Goal: Information Seeking & Learning: Understand process/instructions

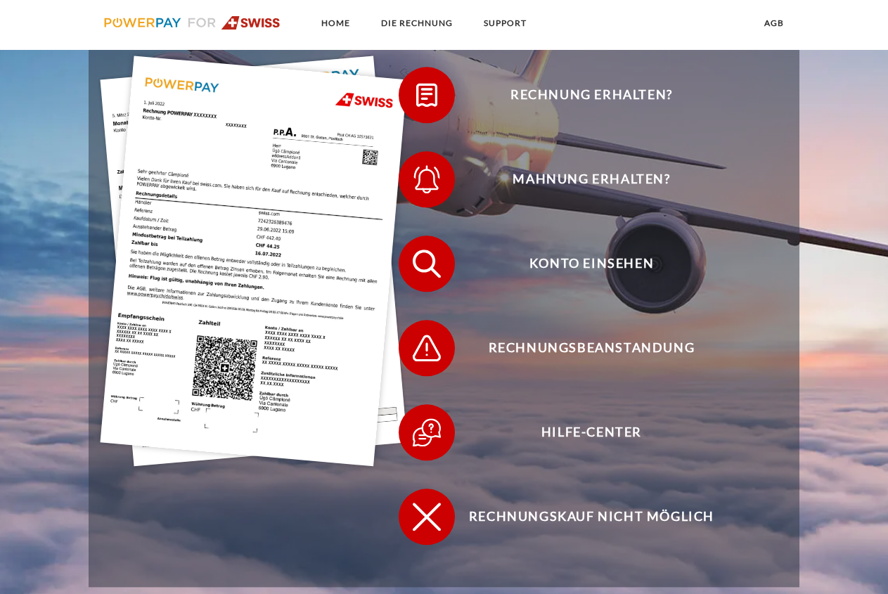
scroll to position [287, 0]
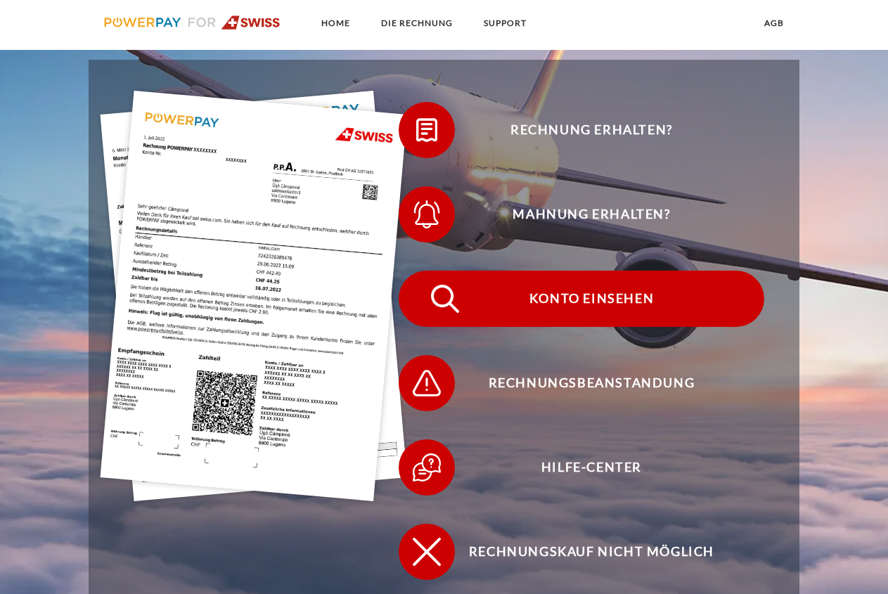
click at [599, 296] on span "Konto einsehen" at bounding box center [591, 299] width 345 height 56
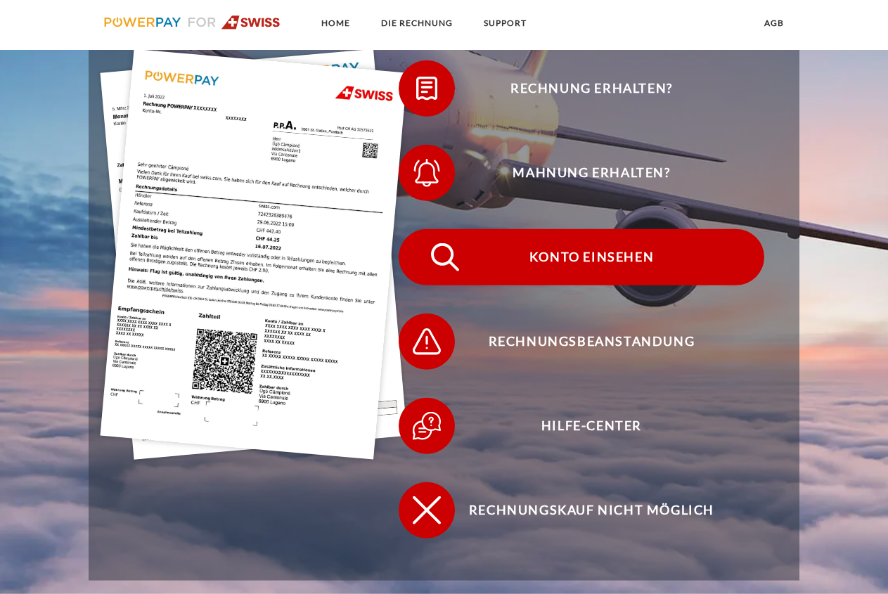
scroll to position [215, 0]
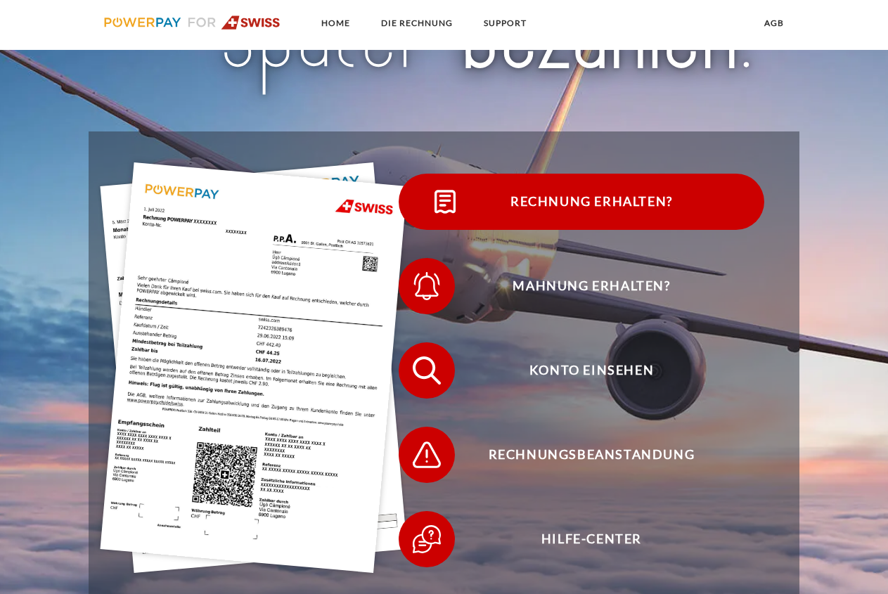
click at [536, 203] on span "Rechnung erhalten?" at bounding box center [591, 202] width 345 height 56
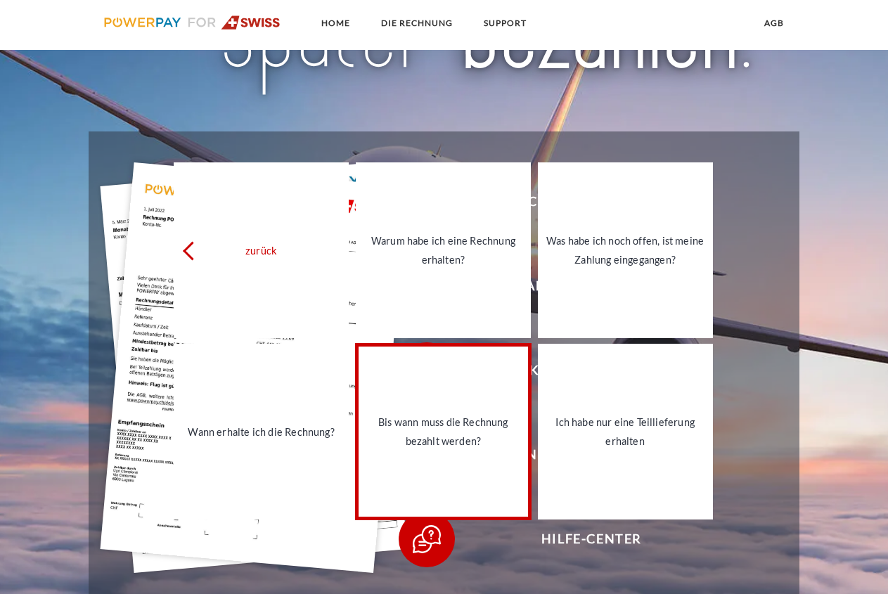
click at [468, 426] on div "Bis wann muss die Rechnung bezahlt werden?" at bounding box center [443, 432] width 158 height 38
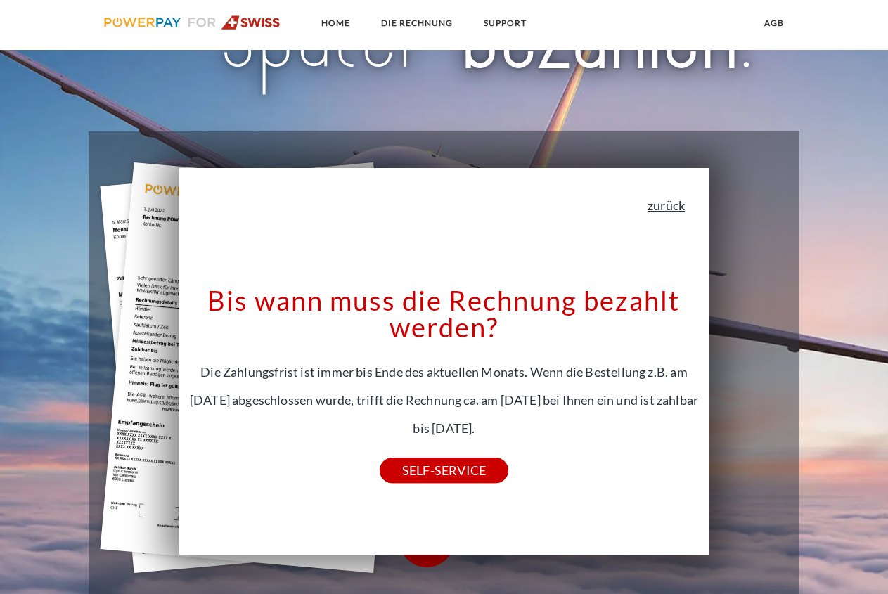
click at [669, 203] on link "zurück" at bounding box center [666, 205] width 37 height 13
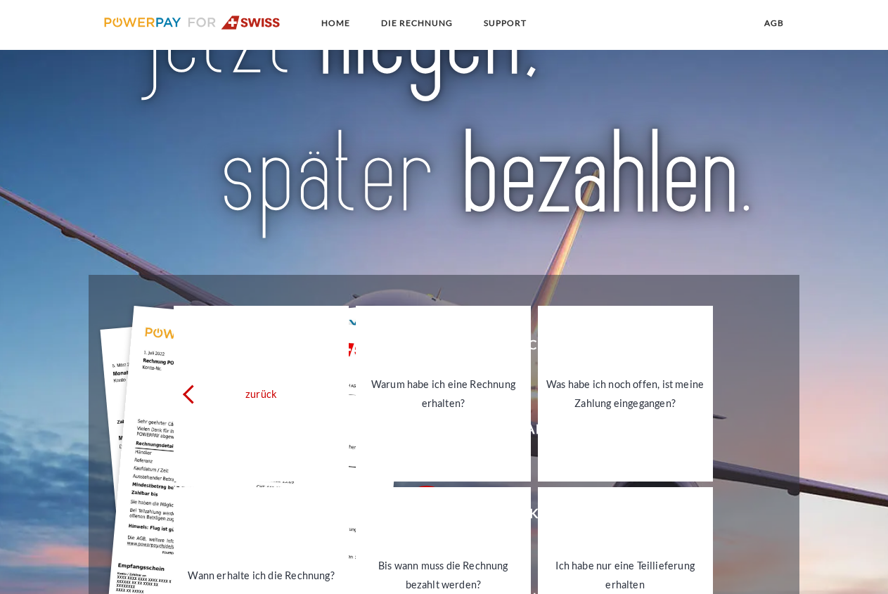
scroll to position [0, 0]
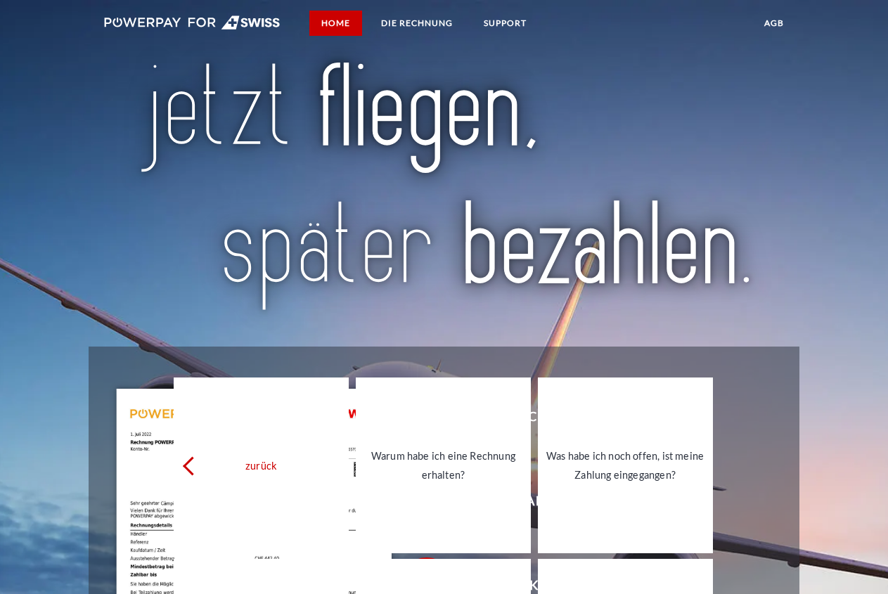
click at [333, 18] on link "Home" at bounding box center [335, 23] width 53 height 25
